Goal: Check status: Check status

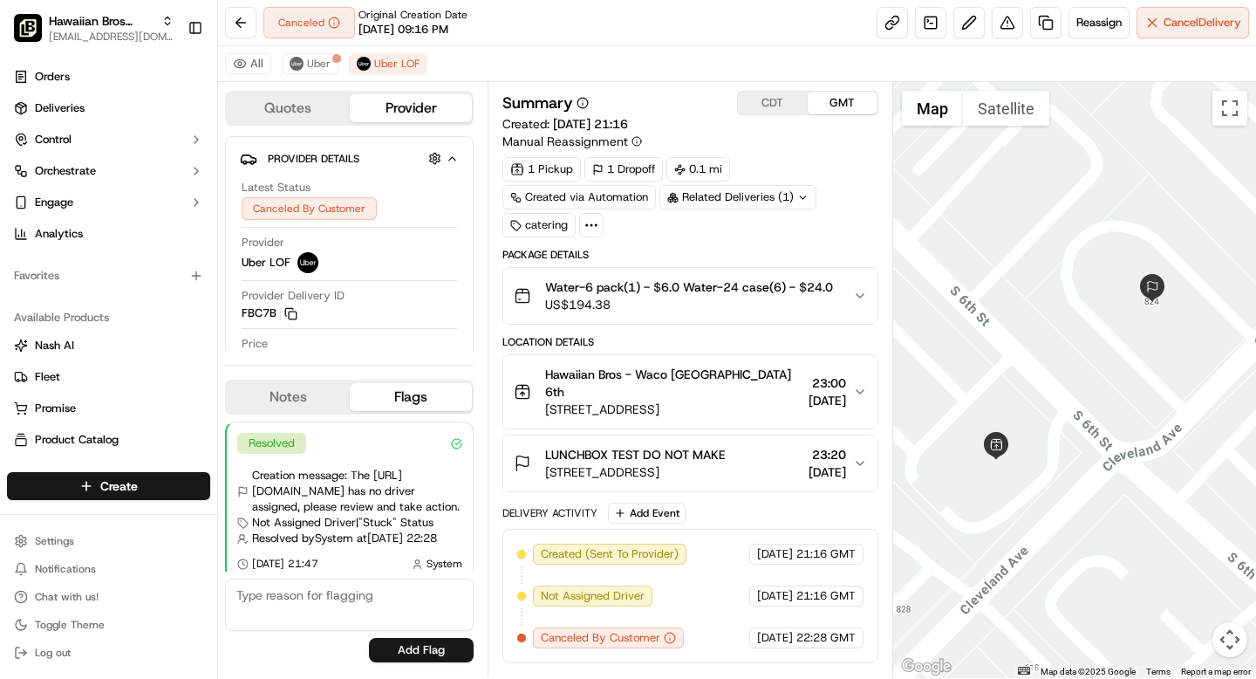
click at [105, 20] on span "Hawaiian Bros (Waco TX_6th)" at bounding box center [102, 20] width 106 height 17
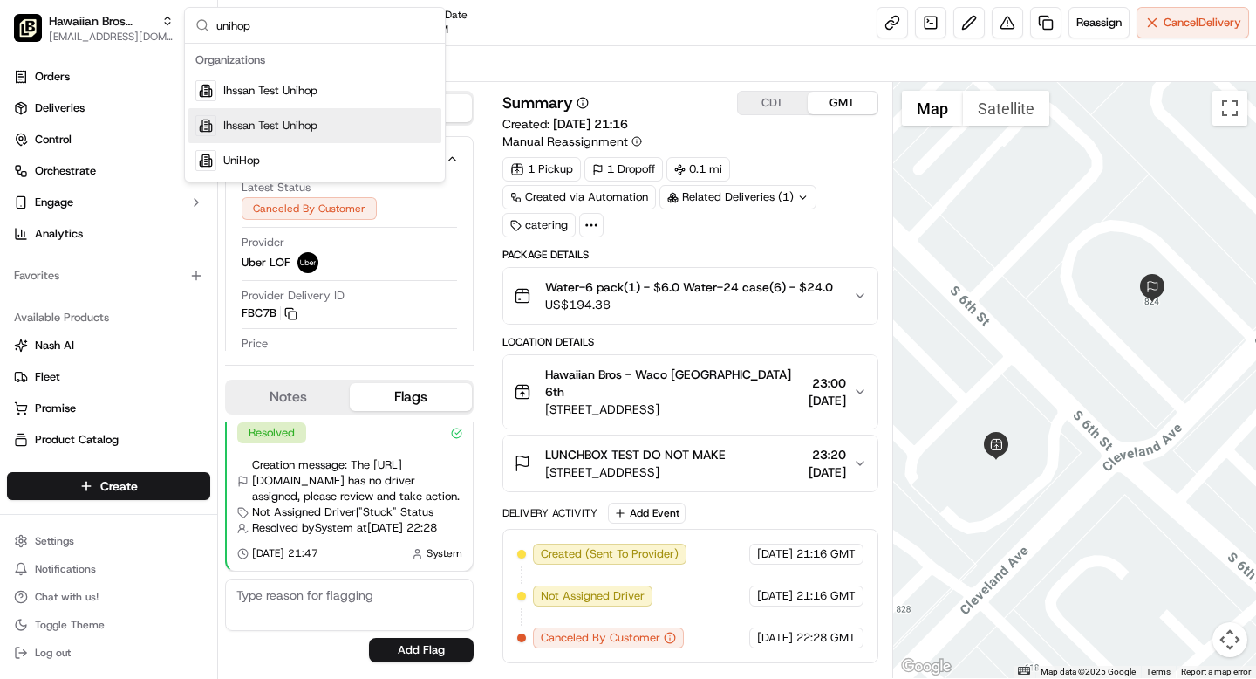
type input "unihop"
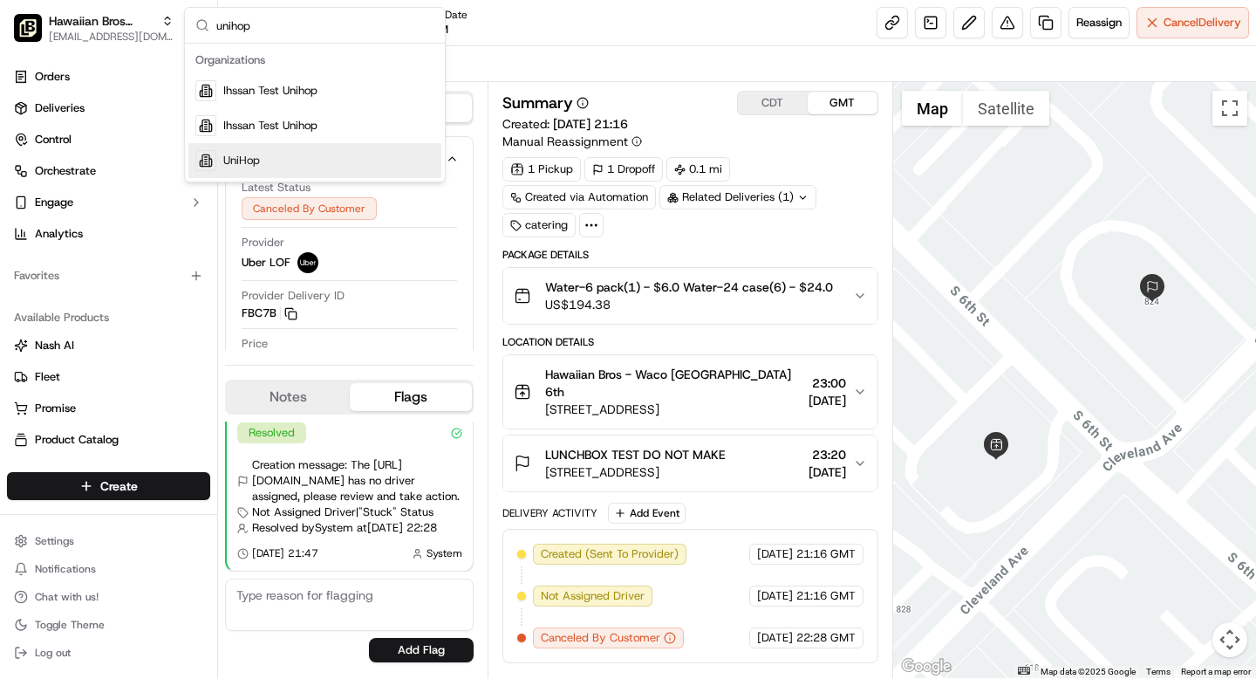
click at [251, 162] on span "UniHop" at bounding box center [241, 161] width 37 height 16
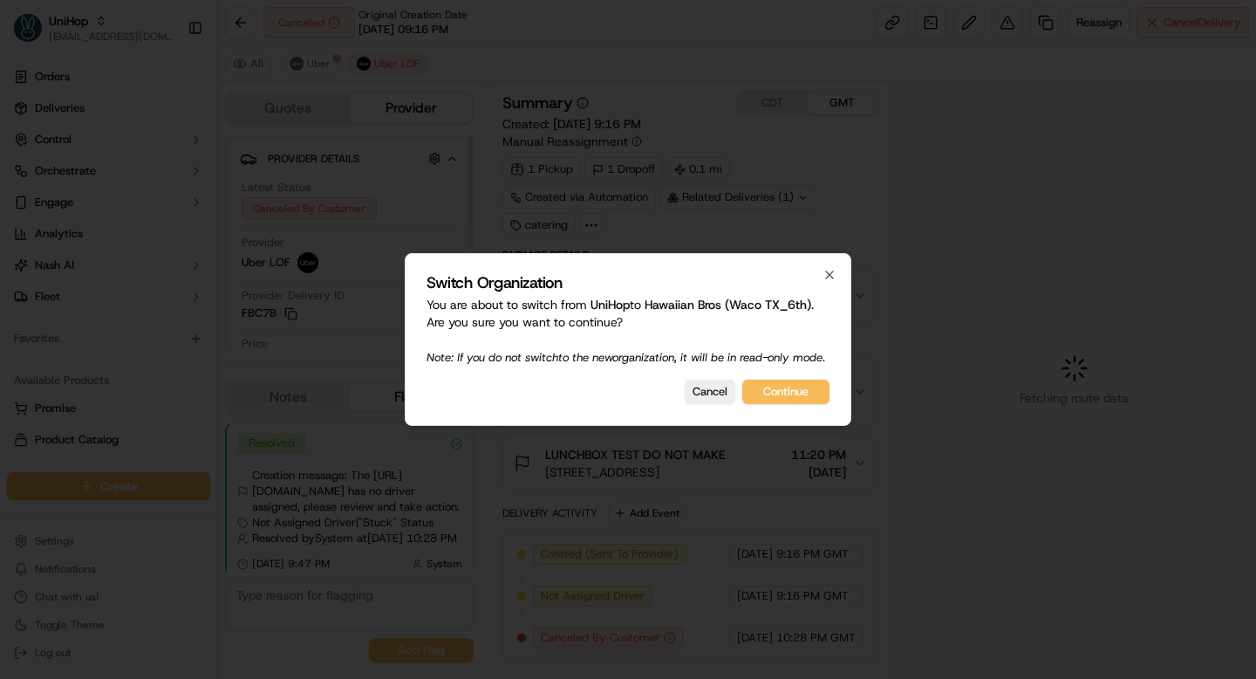
scroll to position [10, 0]
click at [706, 397] on button "Cancel" at bounding box center [710, 391] width 51 height 24
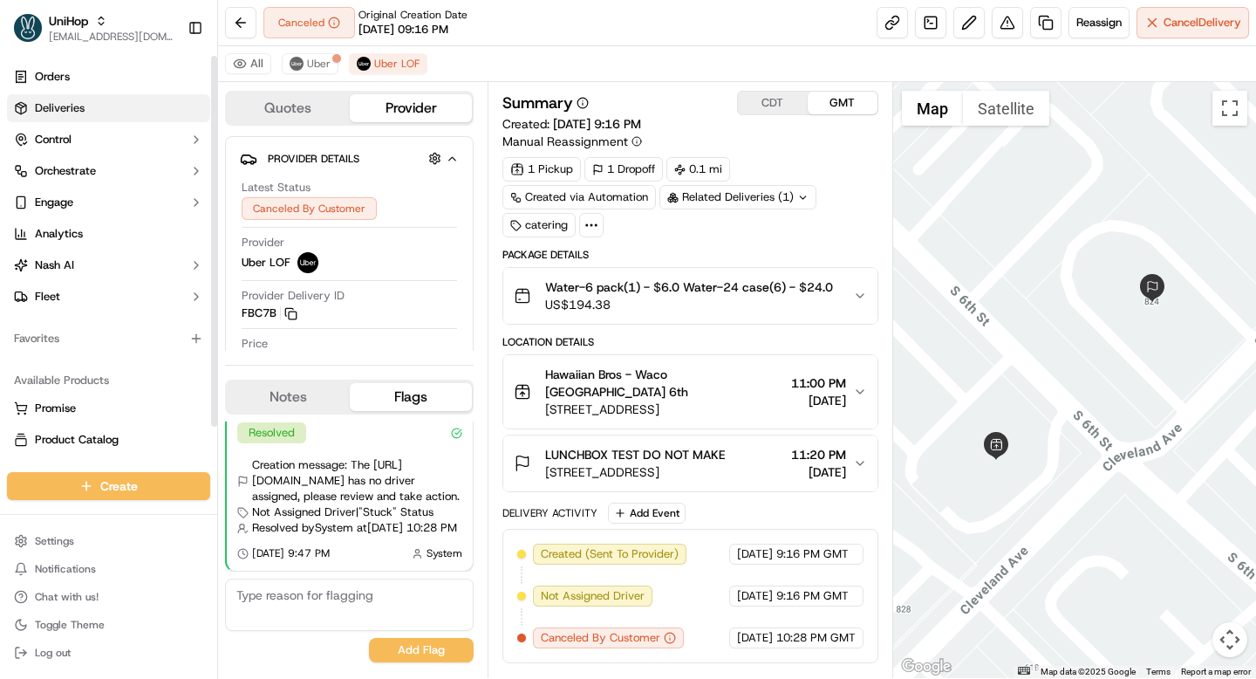
click at [65, 103] on span "Deliveries" at bounding box center [60, 108] width 50 height 16
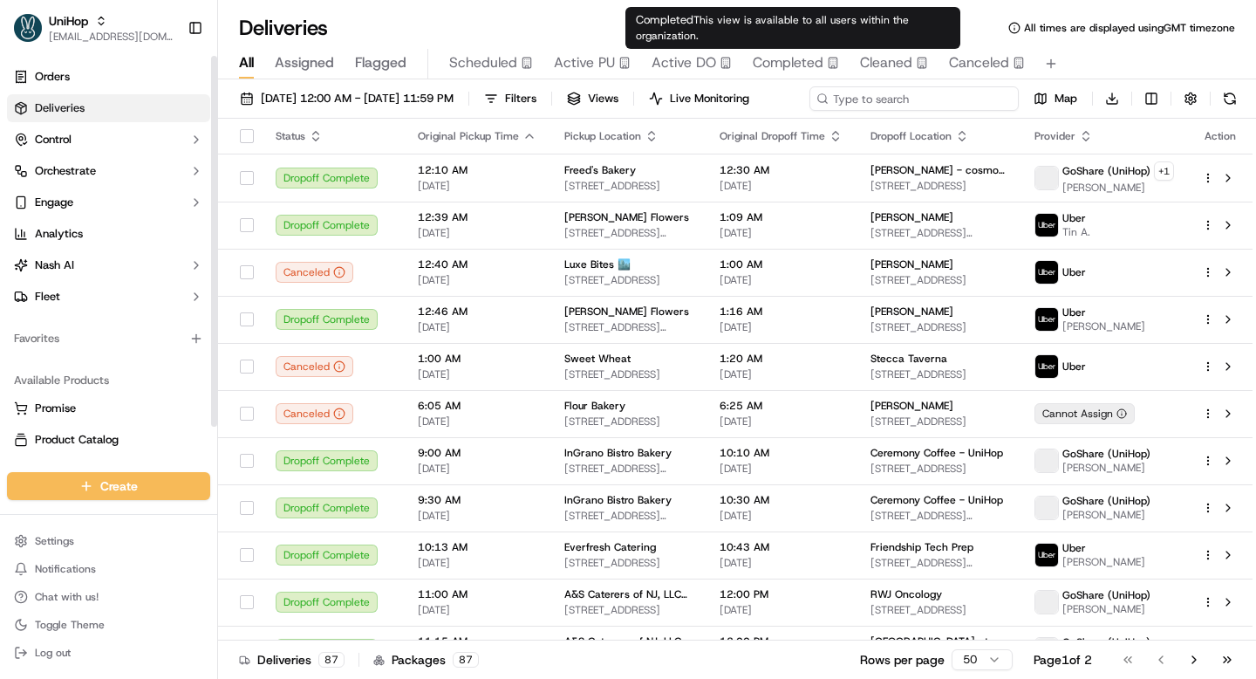
click at [927, 101] on div "Sep 17 2025 12:00 AM - Sep 17 2025 11:59 PM Filters Views Live Monitoring Map D…" at bounding box center [737, 102] width 1038 height 32
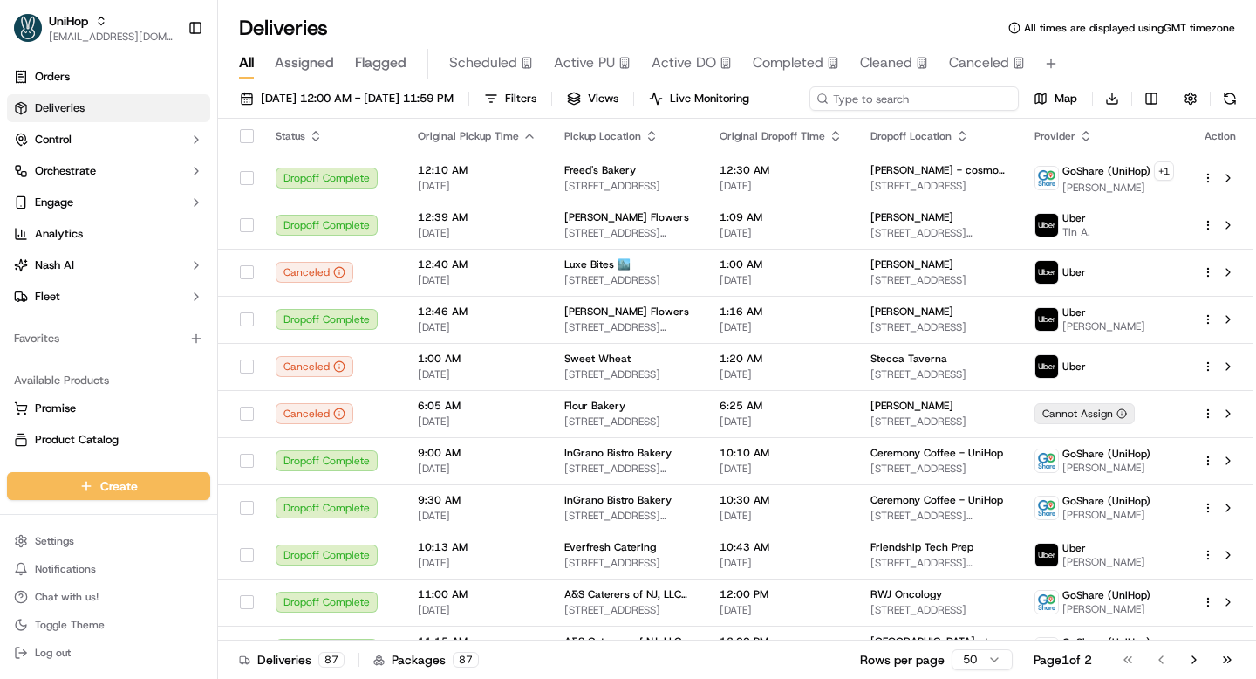
paste input "job_et9NtoZvhtBeHKoGwcYb2L"
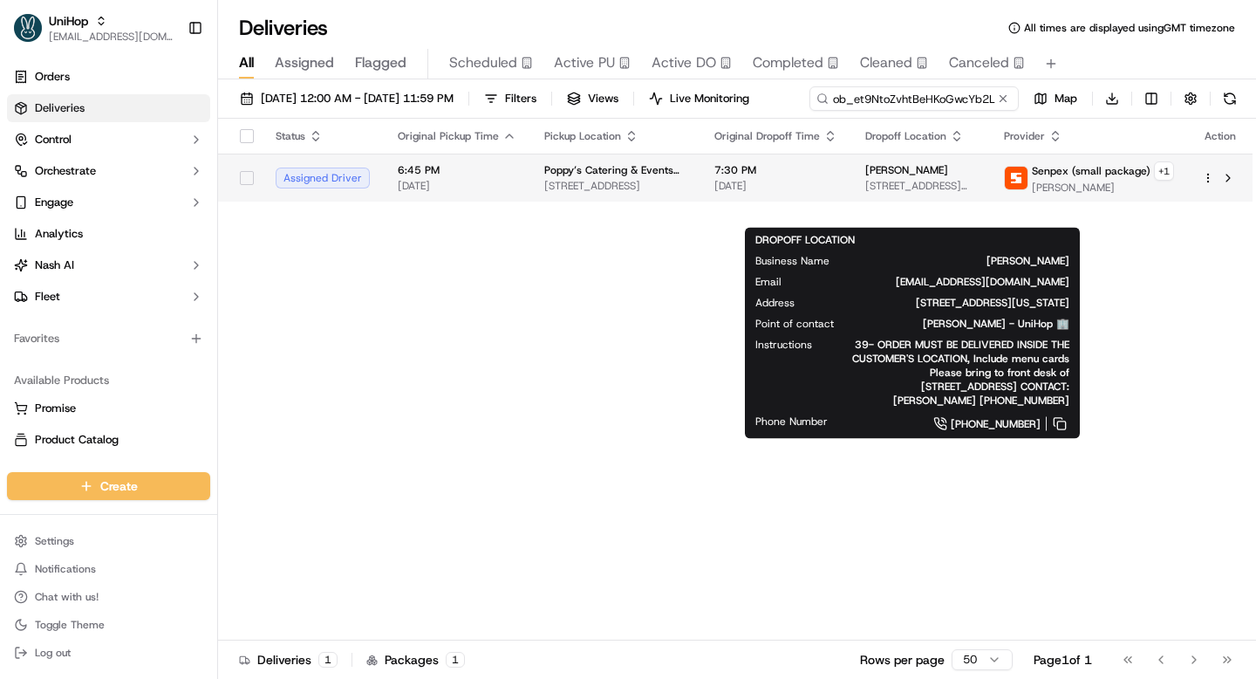
type input "job_et9NtoZvhtBeHKoGwcYb2L"
click at [847, 201] on body "UniHop grace@usenash.com Toggle Sidebar Orders Deliveries Control Orchestrate E…" at bounding box center [628, 339] width 1256 height 679
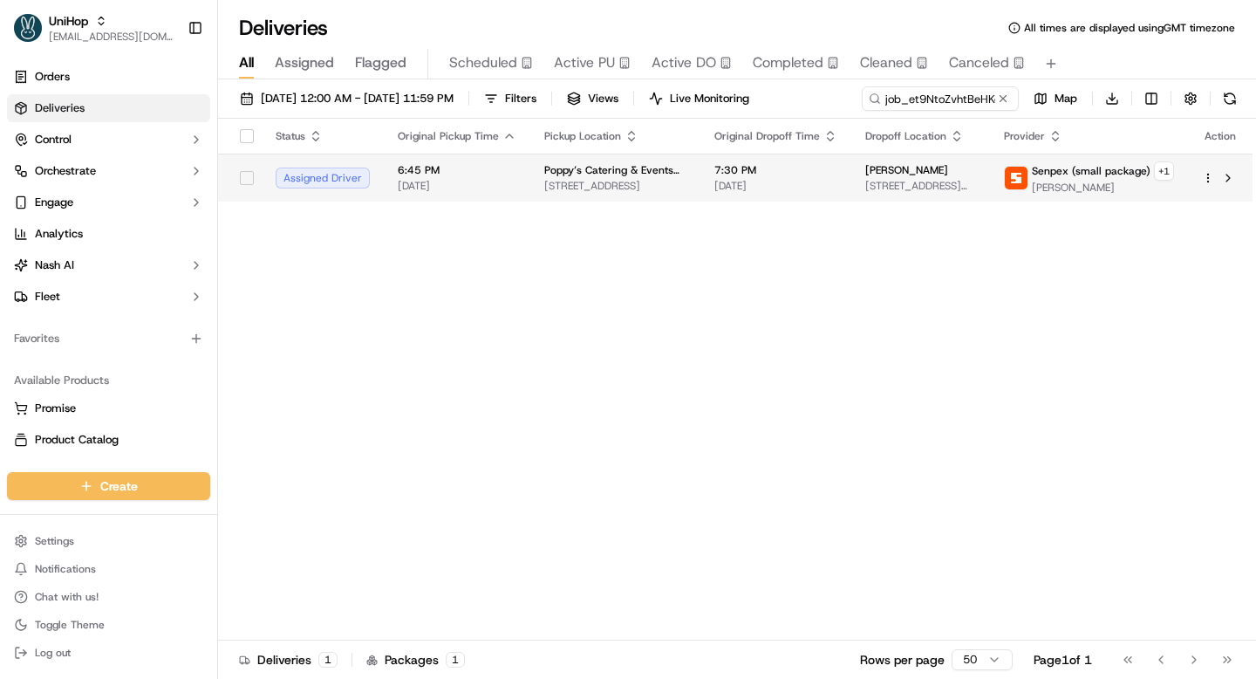
click at [816, 177] on div "7:30 PM Sep 17 2025" at bounding box center [775, 178] width 123 height 30
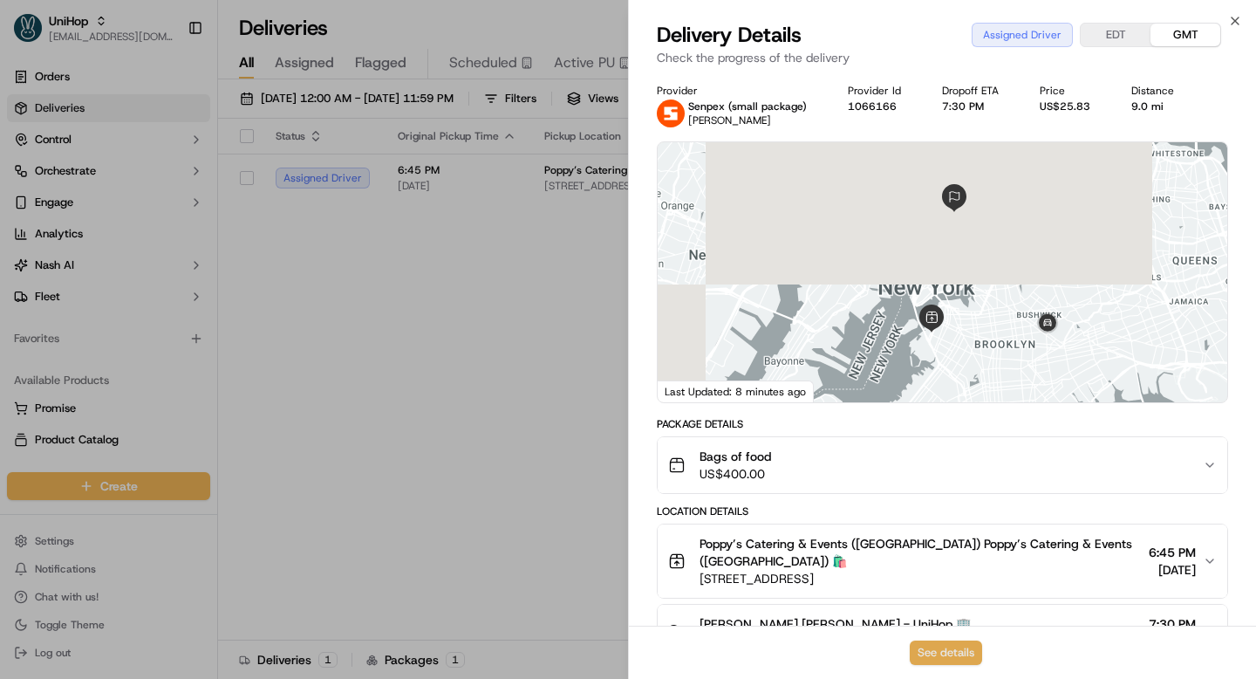
click at [952, 653] on button "See details" at bounding box center [946, 652] width 72 height 24
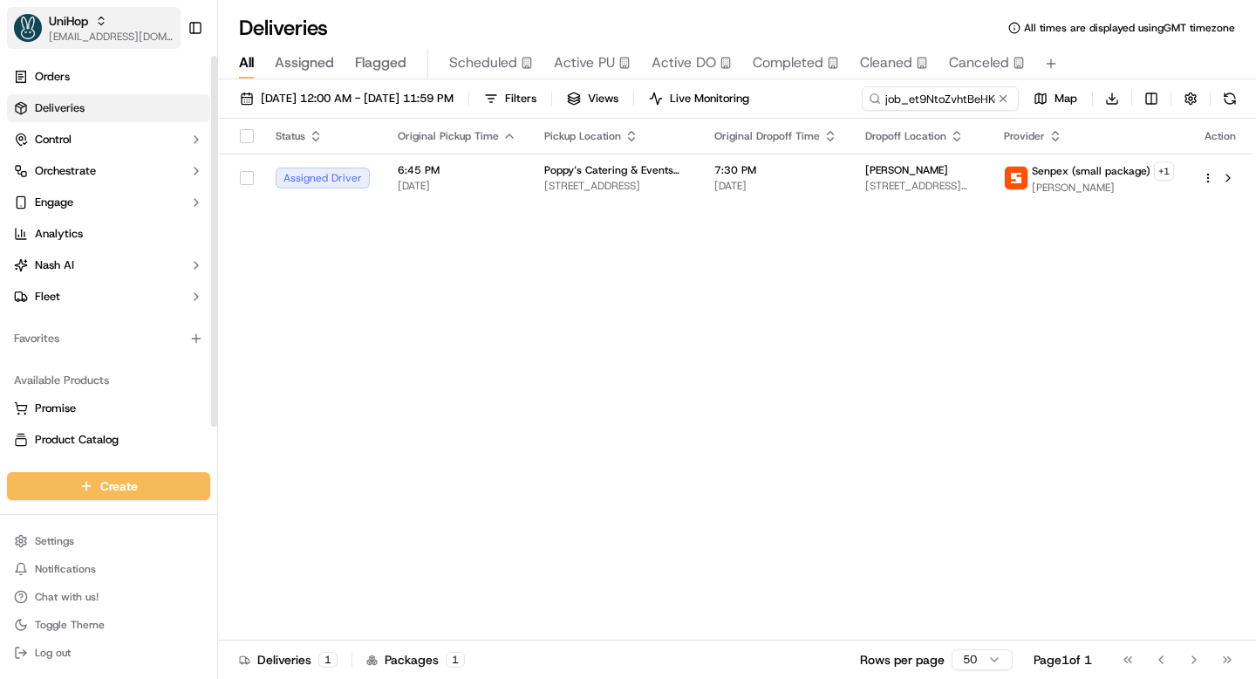
click at [76, 25] on span "UniHop" at bounding box center [68, 20] width 39 height 17
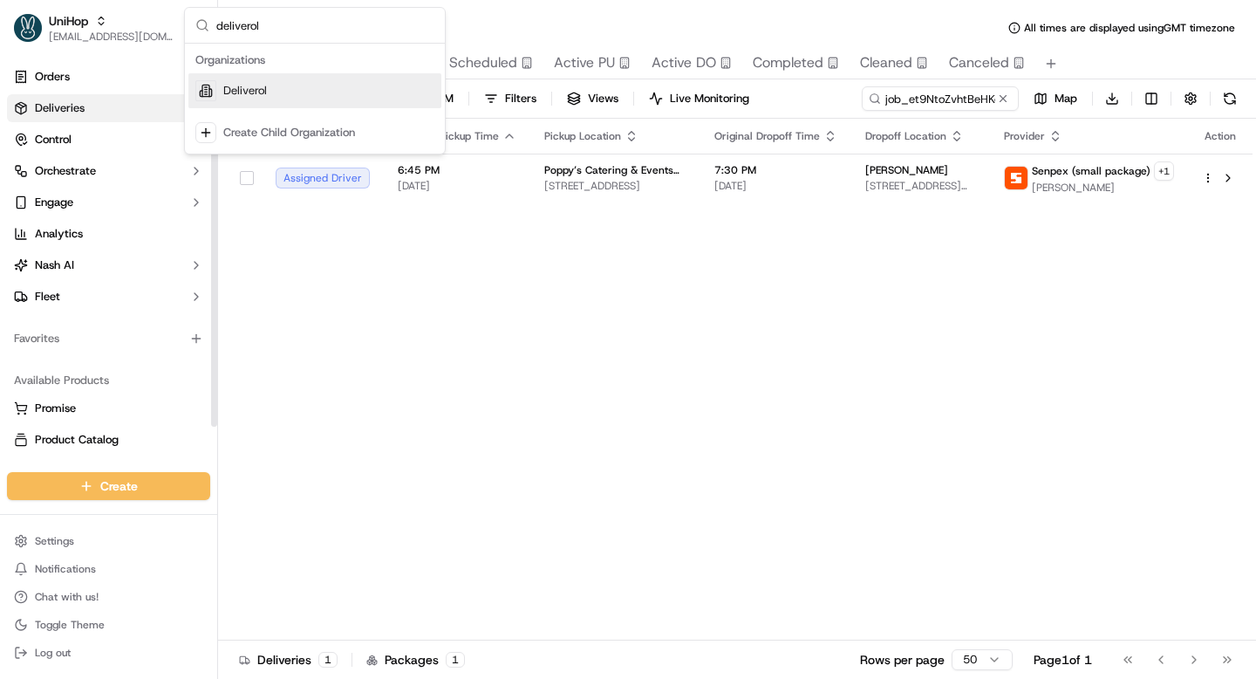
type input "deliverol"
click at [256, 85] on span "Deliverol" at bounding box center [245, 91] width 44 height 16
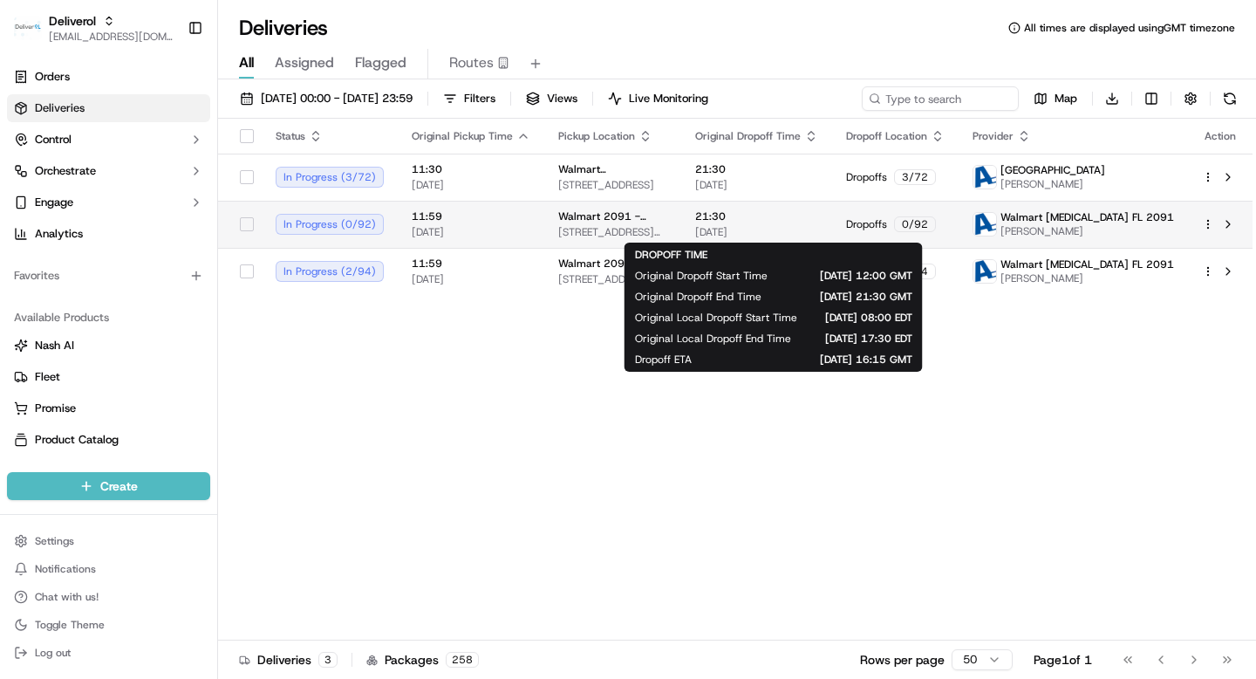
click at [762, 217] on span "21:30" at bounding box center [756, 216] width 123 height 14
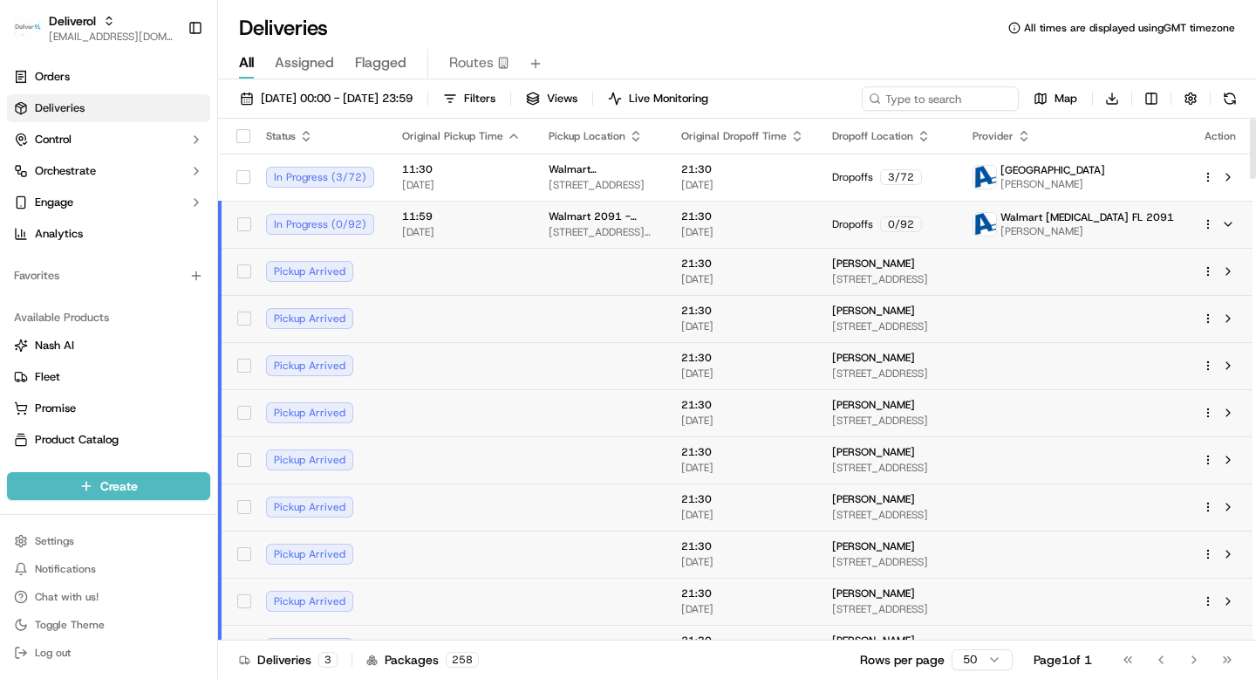
click at [929, 271] on div "Nick Nunez 8942 W Flagler St, Apt 4, Miami, FL 33174, US" at bounding box center [888, 271] width 113 height 30
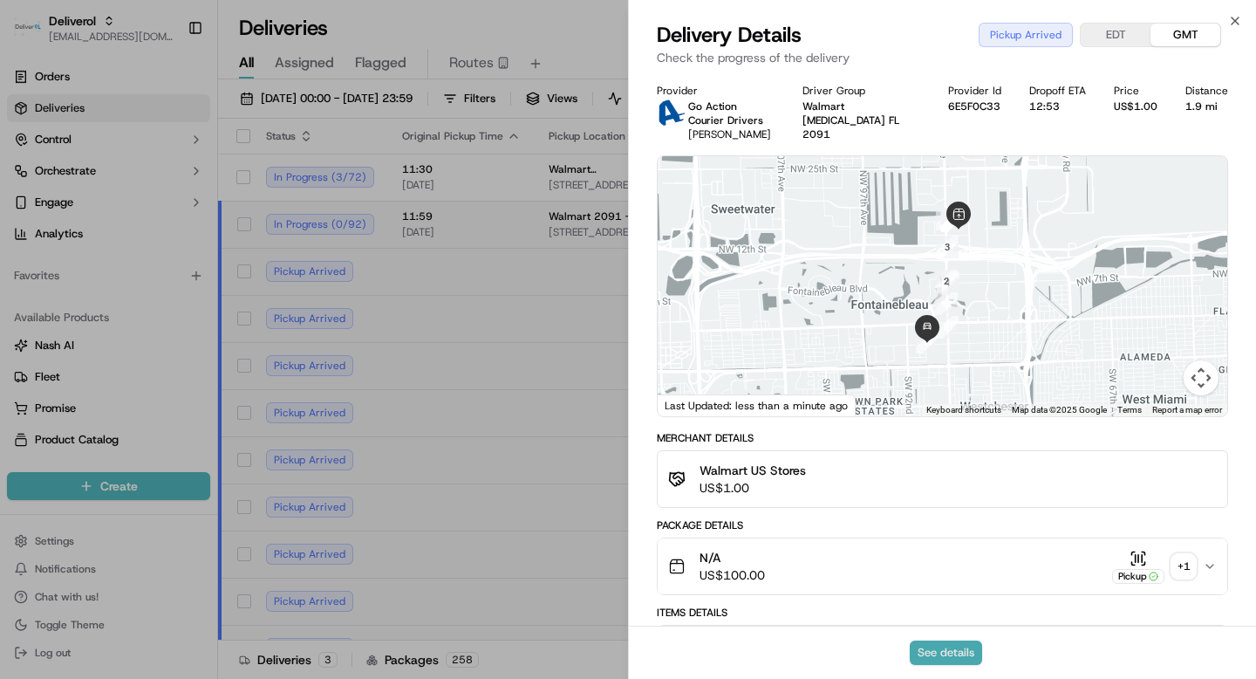
click at [956, 652] on button "See details" at bounding box center [946, 652] width 72 height 24
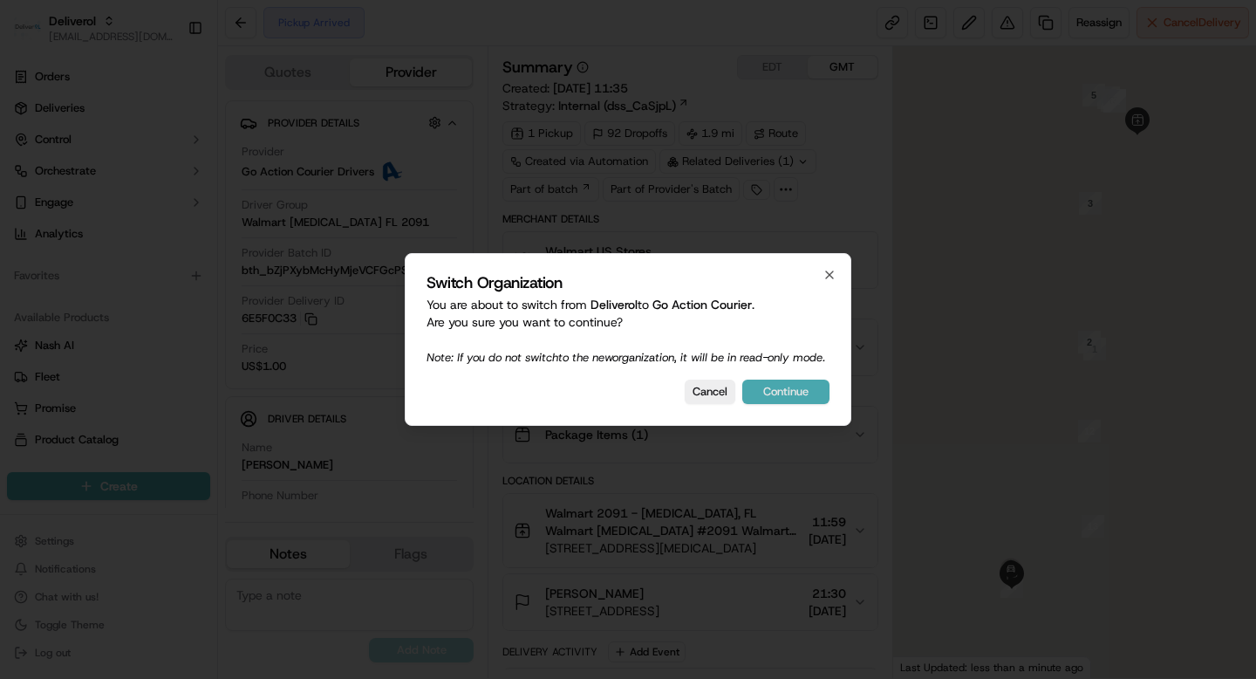
click at [782, 399] on button "Continue" at bounding box center [785, 391] width 87 height 24
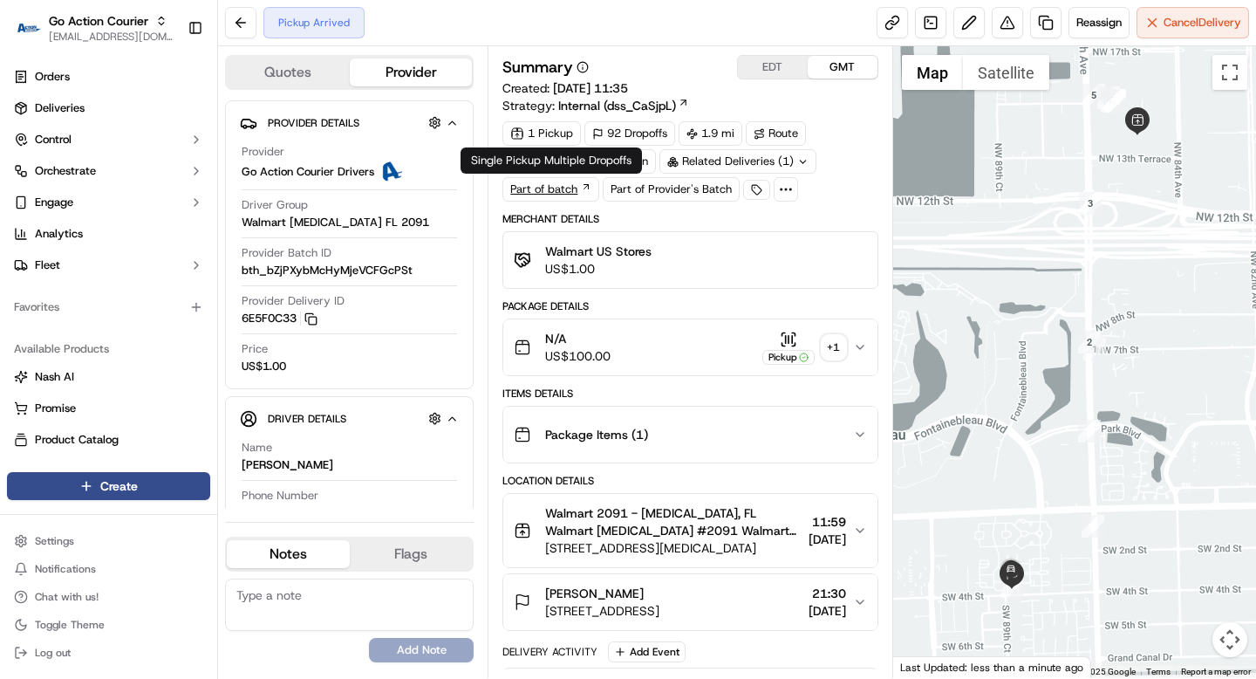
click at [563, 183] on link "Part of batch" at bounding box center [550, 189] width 97 height 24
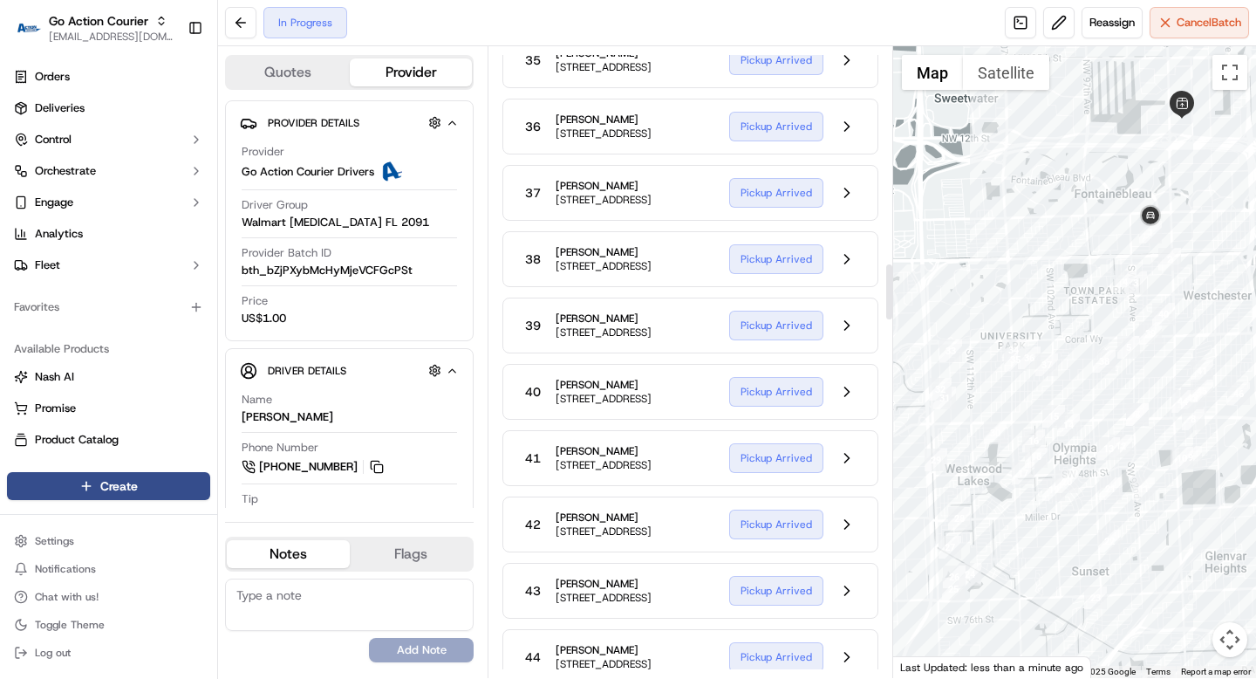
scroll to position [2441, 0]
